Goal: Complete application form: Complete application form

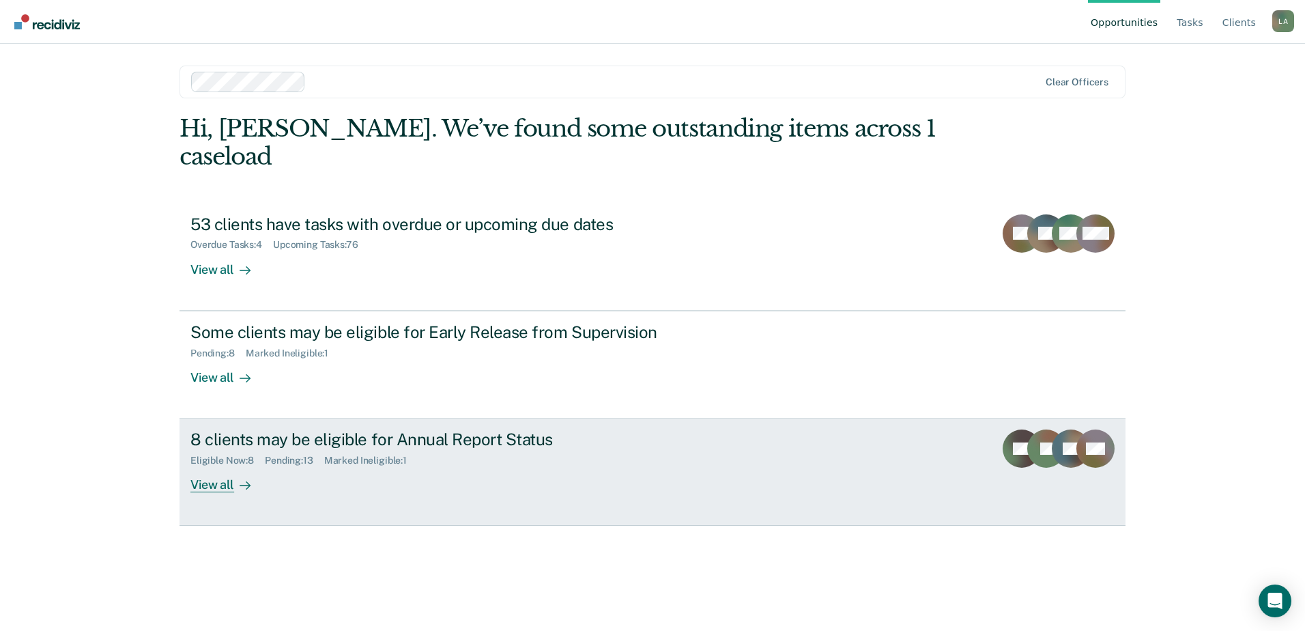
click at [227, 466] on div "View all" at bounding box center [228, 479] width 76 height 27
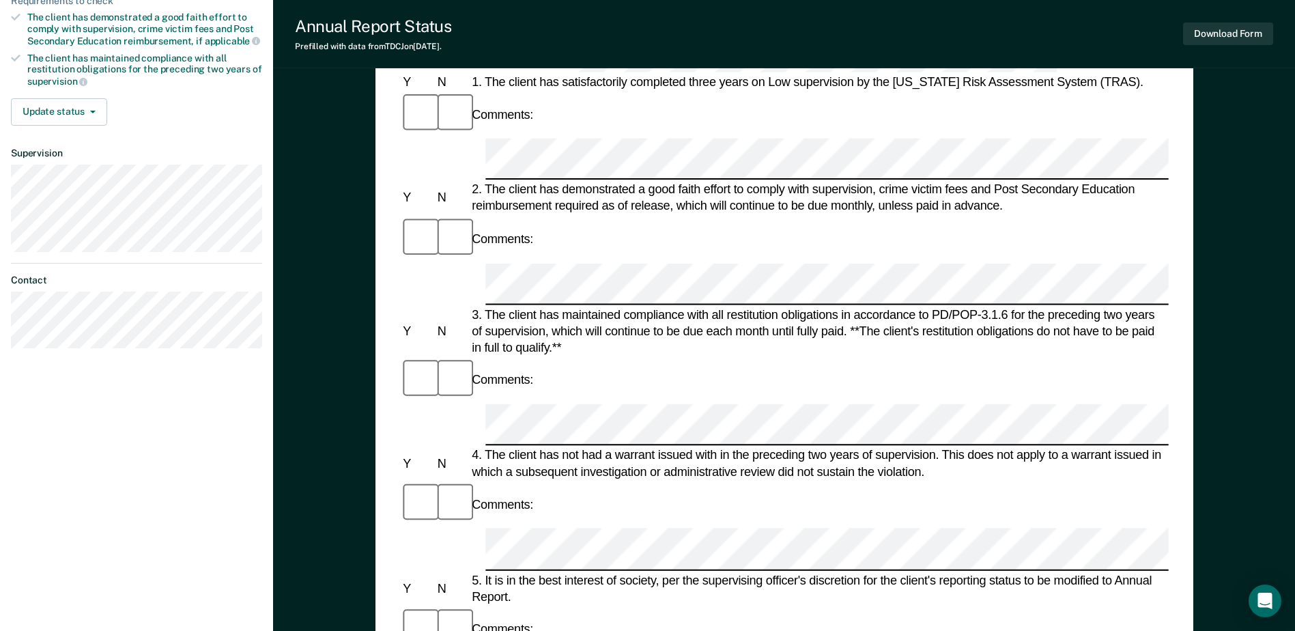
scroll to position [478, 0]
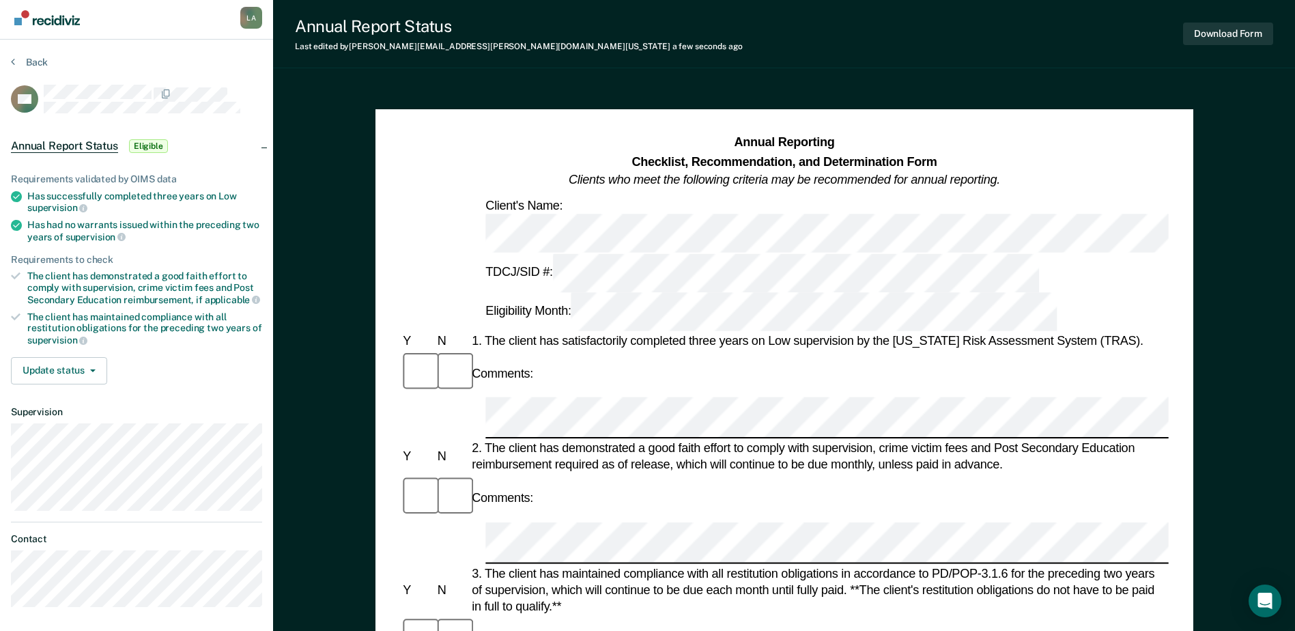
scroll to position [0, 0]
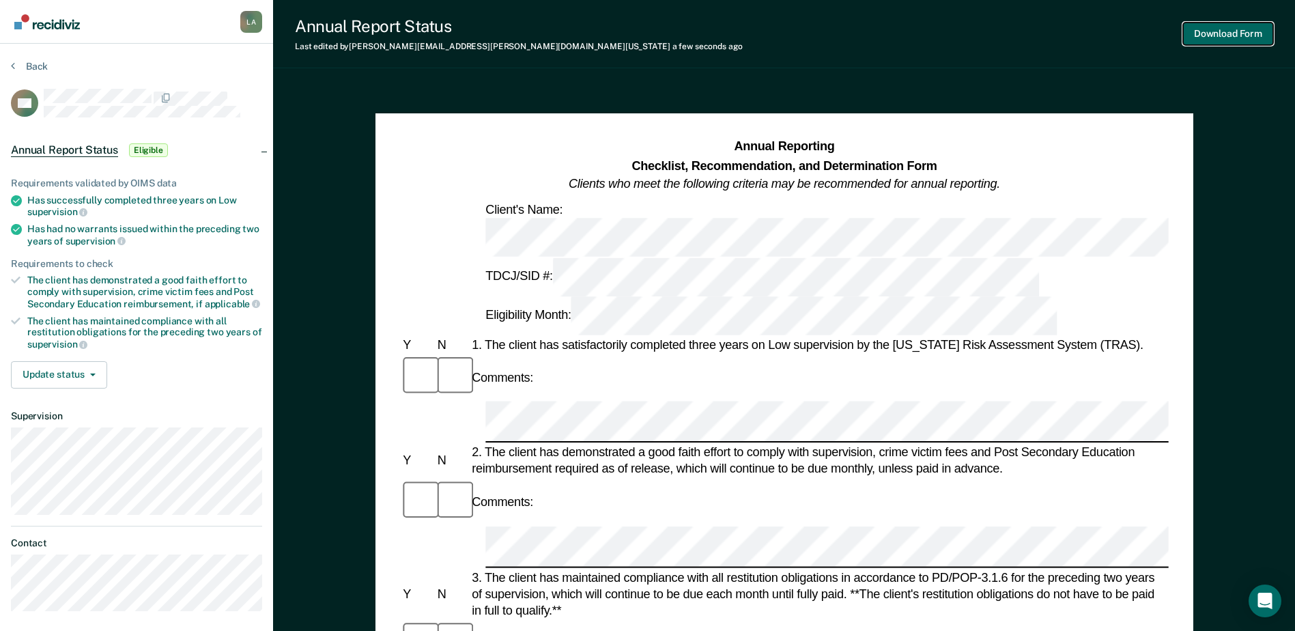
click at [1206, 31] on button "Download Form" at bounding box center [1228, 34] width 90 height 23
